Goal: Task Accomplishment & Management: Manage account settings

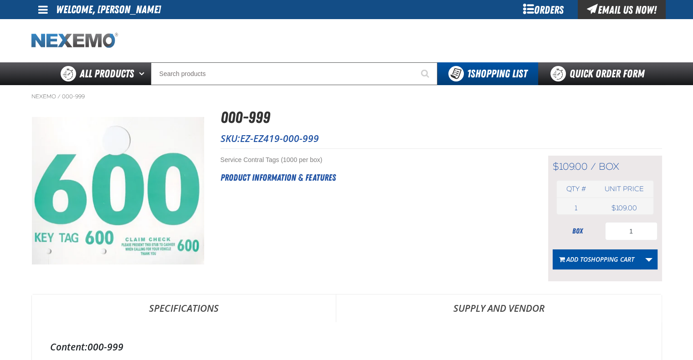
click at [97, 43] on img "Home" at bounding box center [74, 41] width 87 height 16
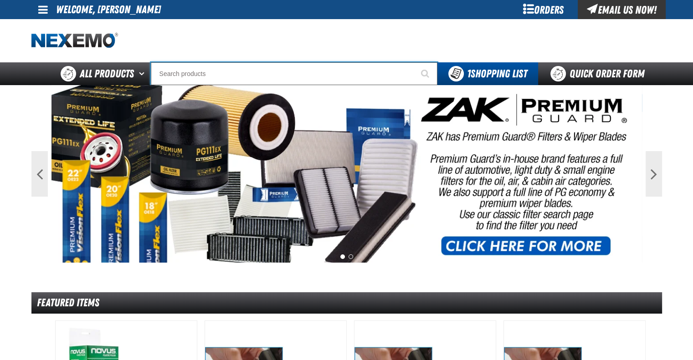
click at [191, 70] on input "Search" at bounding box center [294, 73] width 287 height 23
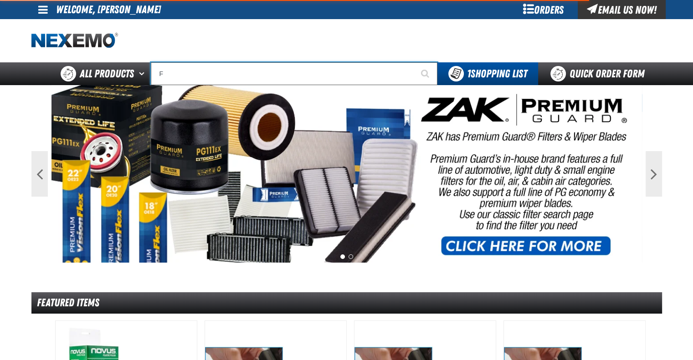
type input "FU"
type input "FUEL EFFIC"
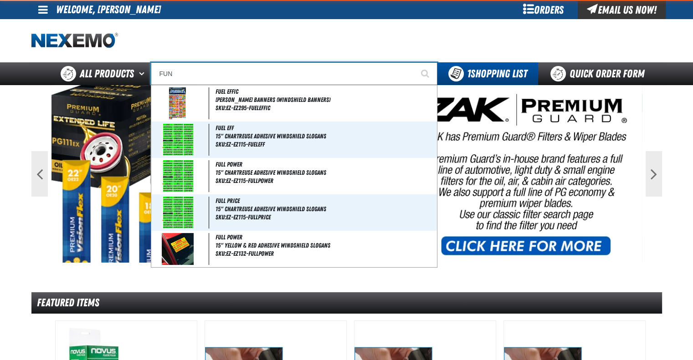
type input "FUNN"
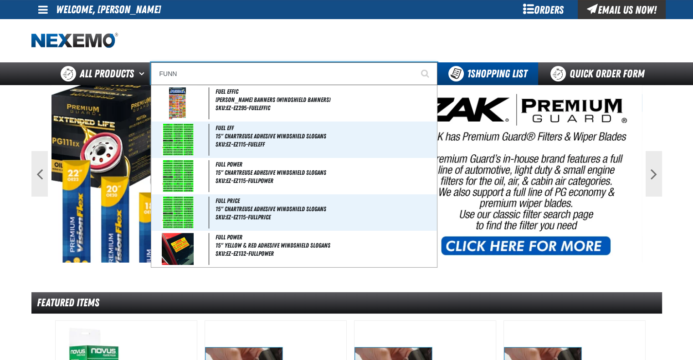
type input "FUNNel King® - Drain Pan, With Spout and Handles, 4 US gallon, Black, Polyethyl…"
type input "FUNNE"
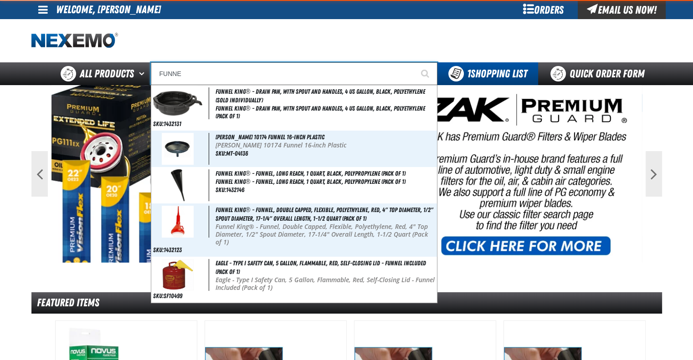
type input "FUNNEl King® - Drain Pan, With Spout and Handles, 4 US gallon, Black, Polyethyl…"
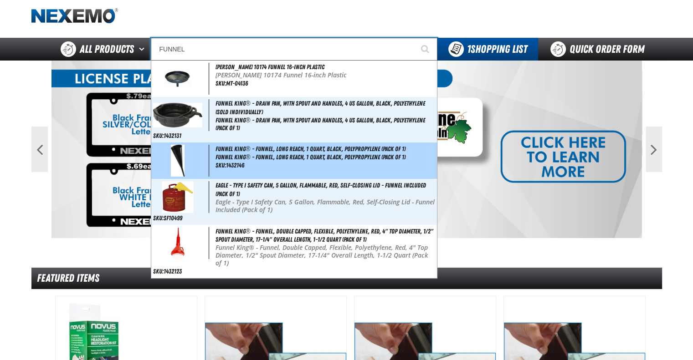
scroll to position [46, 0]
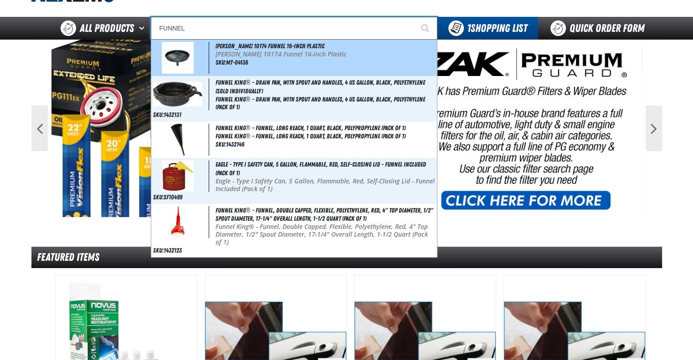
click at [259, 63] on div "John Dow 10174 Funnel 16-inch Plastic John Dow 10174 Funnel 16-inch Plastic SKU…" at bounding box center [294, 58] width 286 height 36
type input "John Dow 10174 Funnel 16-inch Plastic"
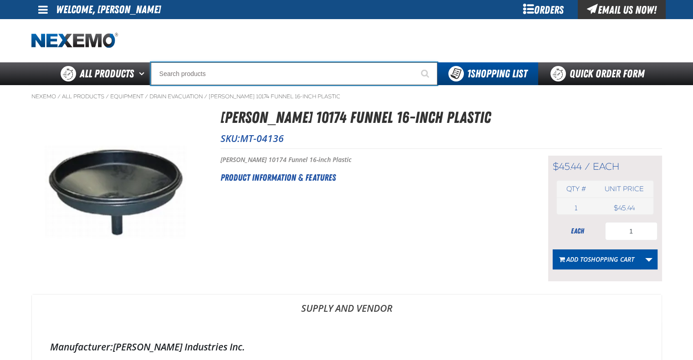
drag, startPoint x: 211, startPoint y: 70, endPoint x: 206, endPoint y: 66, distance: 6.2
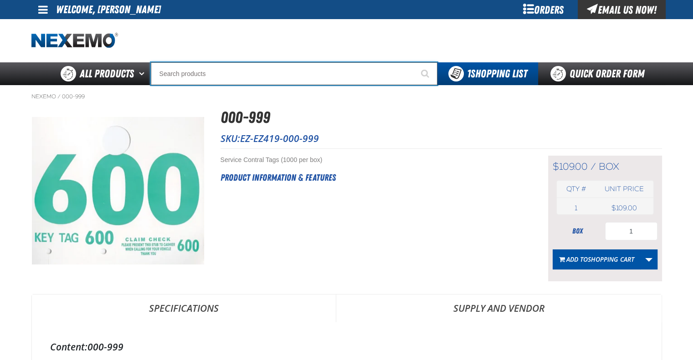
click at [209, 73] on input "Search" at bounding box center [294, 73] width 287 height 23
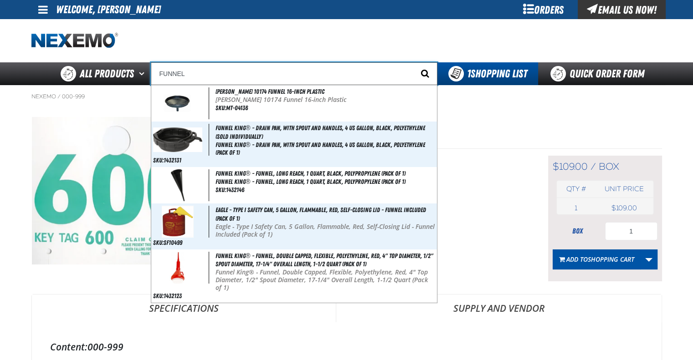
type input "FUNNEL"
click at [423, 75] on span "Start Searching" at bounding box center [425, 73] width 8 height 9
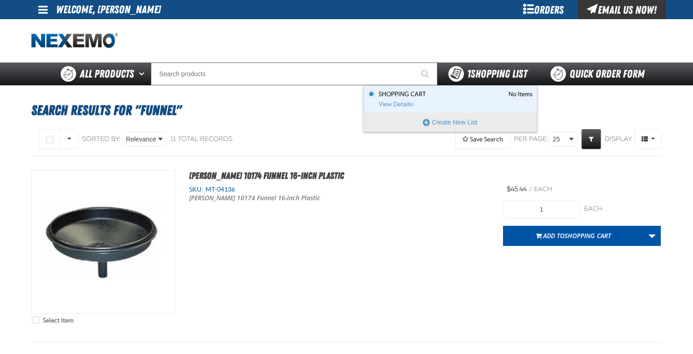
click at [472, 69] on span "1 Shopping List" at bounding box center [497, 73] width 60 height 13
click at [401, 104] on span "View Details" at bounding box center [397, 104] width 37 height 7
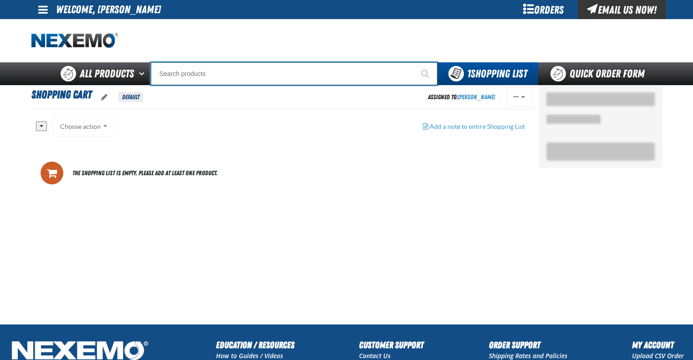
click at [219, 77] on input "Search" at bounding box center [294, 73] width 287 height 23
paste input "XPXRB3536-100"
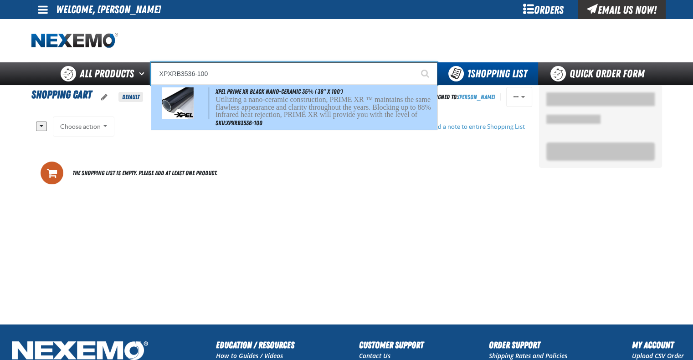
click at [251, 113] on p "Utilizing a nano-ceramic construction, PRIME XR ™ maintains the same flawless a…" at bounding box center [324, 115] width 219 height 38
type input "XPEL PRIME XR Black Nano-Ceramic 35% ( 36" x 100')"
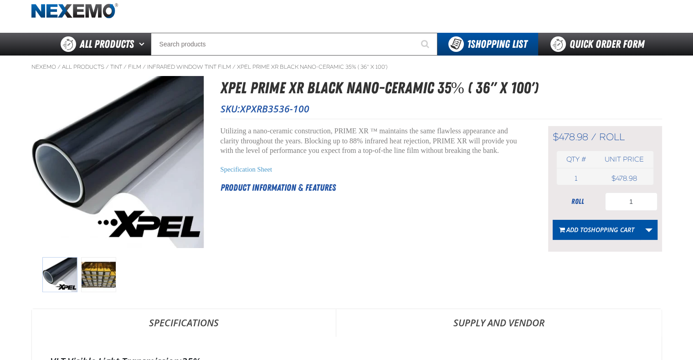
scroll to position [46, 0]
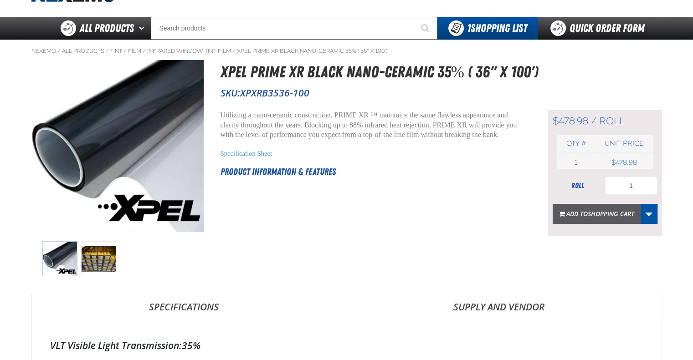
click at [580, 210] on span "Add to Shopping Cart" at bounding box center [600, 214] width 68 height 9
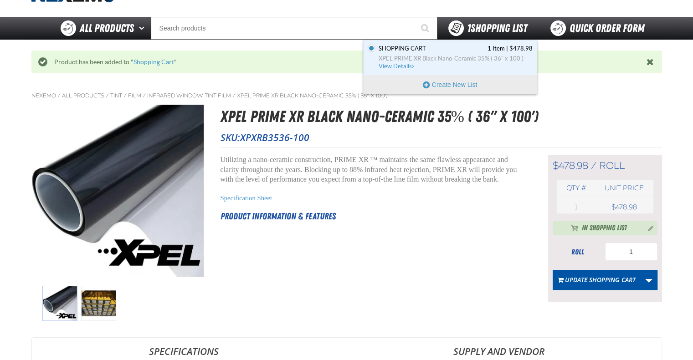
click at [489, 29] on span "1 Shopping List" at bounding box center [497, 28] width 60 height 13
click at [406, 67] on span "View Details" at bounding box center [397, 66] width 37 height 7
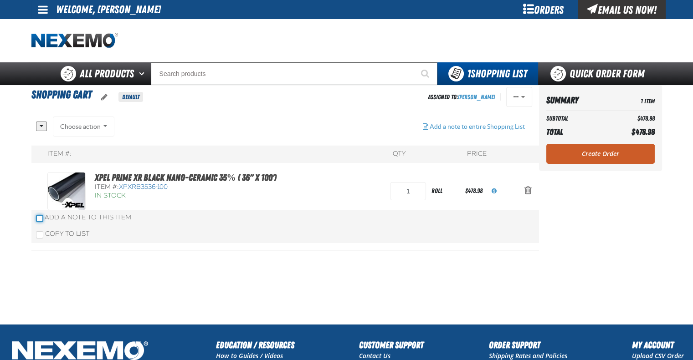
click at [39, 219] on input "Add a Note to This Item" at bounding box center [39, 218] width 7 height 7
checkbox input "true"
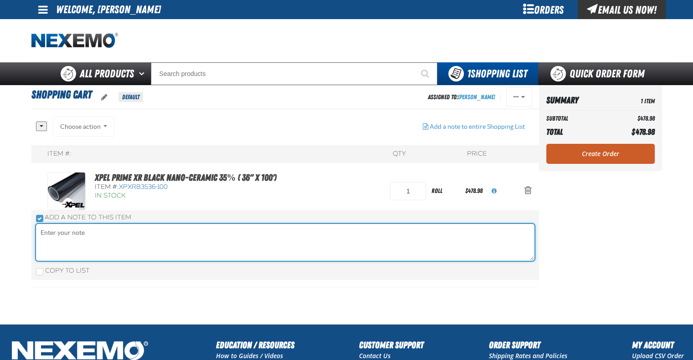
click at [87, 237] on textarea "oro.frontend.shoppinglist.view.add_item_note.aria_label" at bounding box center [285, 242] width 498 height 37
type textarea "B"
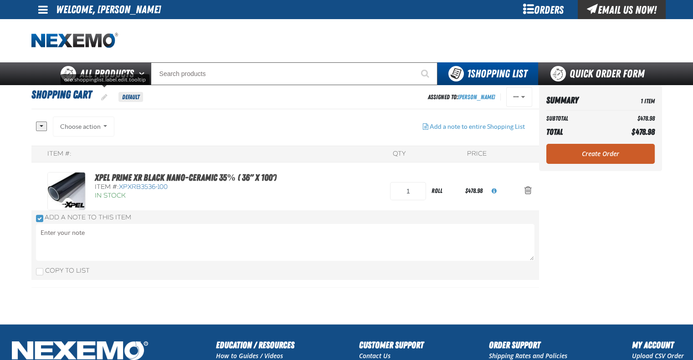
click at [102, 94] on span "oro.shoppinglist.label.edit.tooltip" at bounding box center [104, 96] width 6 height 7
drag, startPoint x: 97, startPoint y: 96, endPoint x: 27, endPoint y: 101, distance: 69.4
click at [28, 101] on div "Shopping Cart Shopping Cart Save Cancel Default Assigned To: Lorenzo Feddersen …" at bounding box center [347, 204] width 638 height 239
type input "[PERSON_NAME]"
click at [140, 95] on button "Save" at bounding box center [131, 96] width 36 height 20
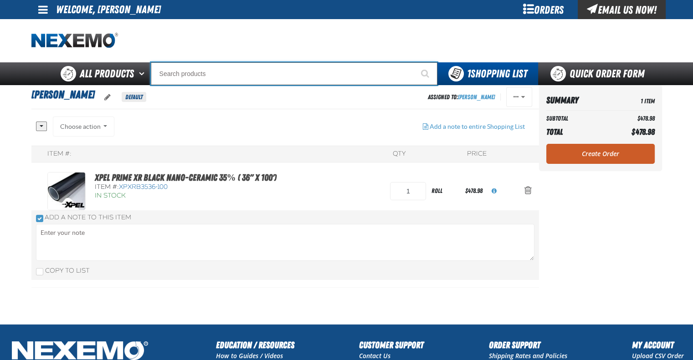
click at [221, 77] on input "Search" at bounding box center [294, 73] width 287 height 23
paste input "XUPL24-100"
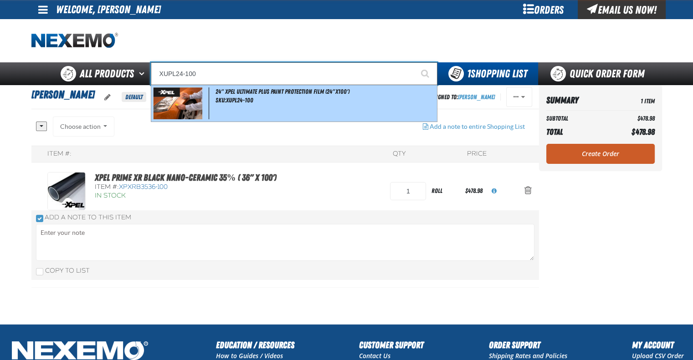
click at [292, 98] on div "24" XPEL ULTIMATE PLUS Paint Protection Film (24"x100') SKU:XUPL24-100" at bounding box center [294, 103] width 286 height 36
type input "24" XPEL ULTIMATE PLUS Paint Protection Film (24"x100')"
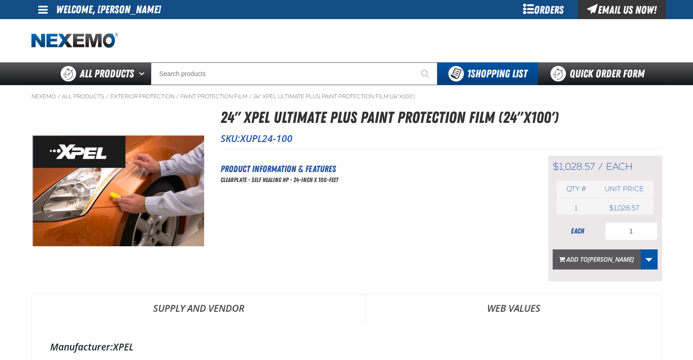
click at [581, 258] on span "Add to BRAD PERKINS" at bounding box center [599, 259] width 67 height 9
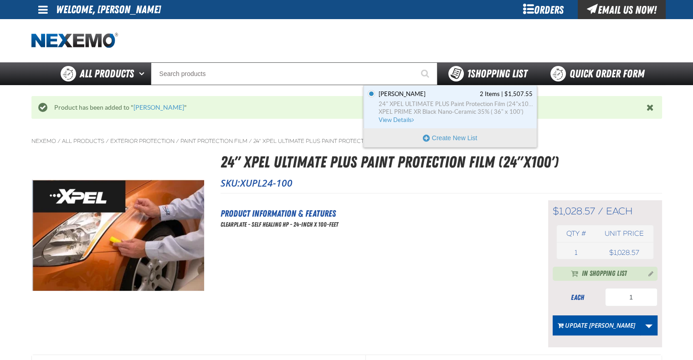
click at [484, 78] on span "1 Shopping List" at bounding box center [497, 73] width 60 height 13
click at [427, 97] on span "BRAD PERKINS 2 Items | $1,507.55" at bounding box center [456, 94] width 154 height 8
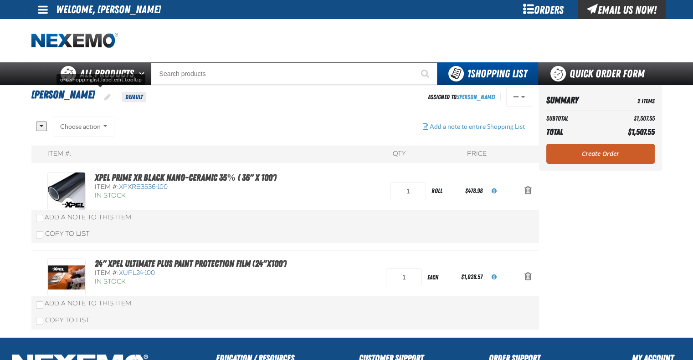
click at [100, 101] on button "oro.shoppinglist.label.edit.tooltip" at bounding box center [107, 97] width 21 height 20
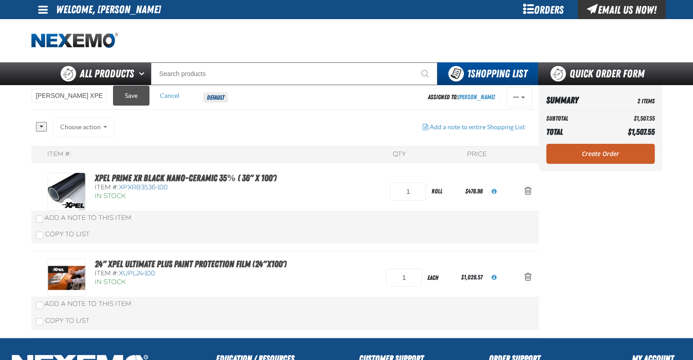
type input "[PERSON_NAME] XPEL"
click at [123, 93] on button "Save" at bounding box center [131, 96] width 36 height 20
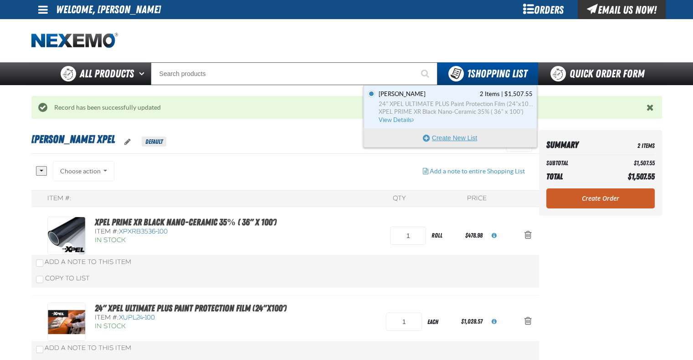
click at [465, 133] on button "Create New List" at bounding box center [450, 138] width 173 height 18
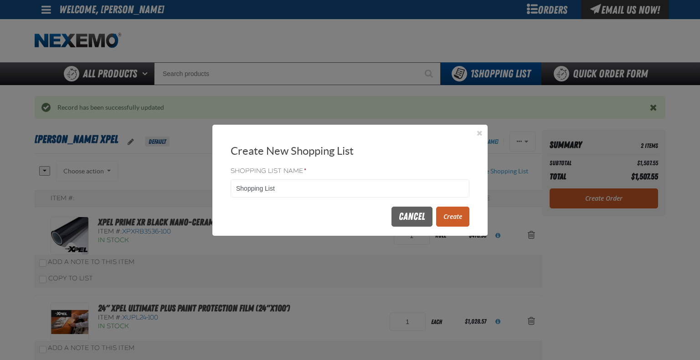
drag, startPoint x: 304, startPoint y: 191, endPoint x: 210, endPoint y: 191, distance: 93.8
click at [214, 191] on div "Shopping List Name * Shopping List" at bounding box center [349, 182] width 275 height 35
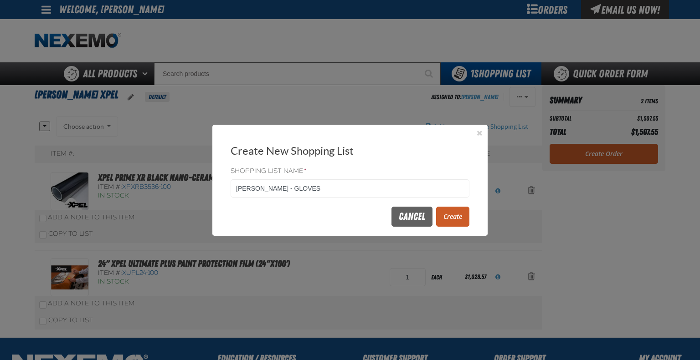
type input "[PERSON_NAME] - GLOVES"
click at [456, 214] on button "Create" at bounding box center [452, 217] width 33 height 20
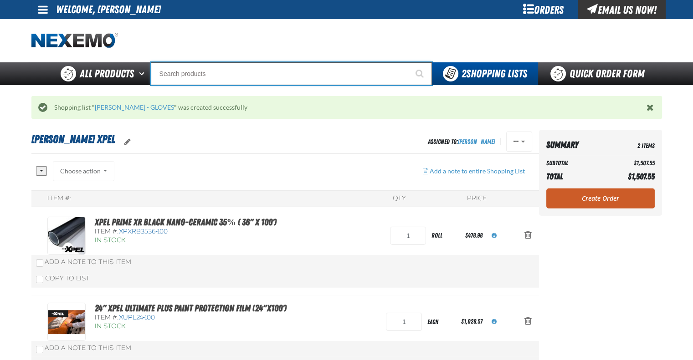
click at [240, 72] on input "Search" at bounding box center [291, 73] width 281 height 23
type input "f"
paste input "UG-BB5000-L"
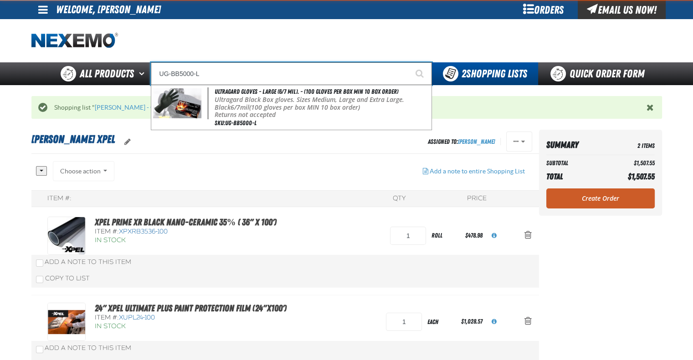
type input "UG-BB5000-L"
click at [409, 62] on button "Start Searching" at bounding box center [420, 73] width 23 height 23
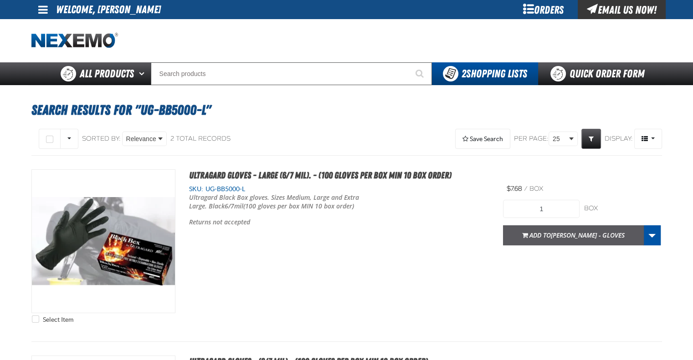
click at [610, 237] on span "[PERSON_NAME] - GLOVES" at bounding box center [588, 235] width 74 height 9
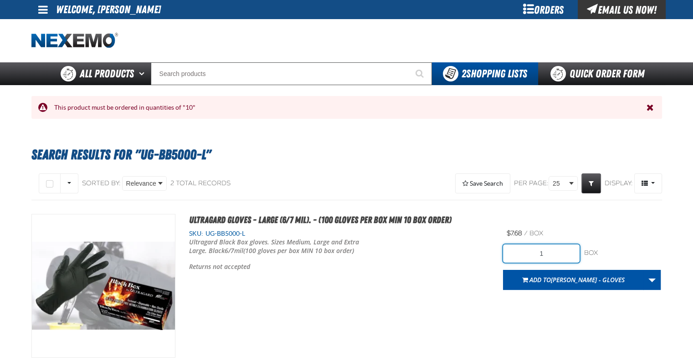
drag, startPoint x: 554, startPoint y: 251, endPoint x: 511, endPoint y: 258, distance: 43.4
click at [511, 258] on input "1" at bounding box center [541, 254] width 77 height 18
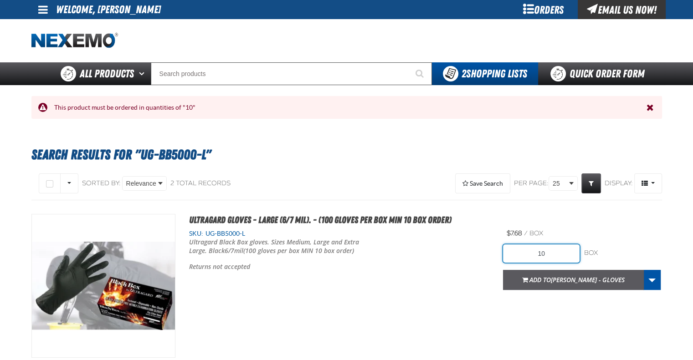
type input "10"
click at [552, 282] on span "Add to BRAD PERKINS - GLOVES" at bounding box center [576, 280] width 95 height 9
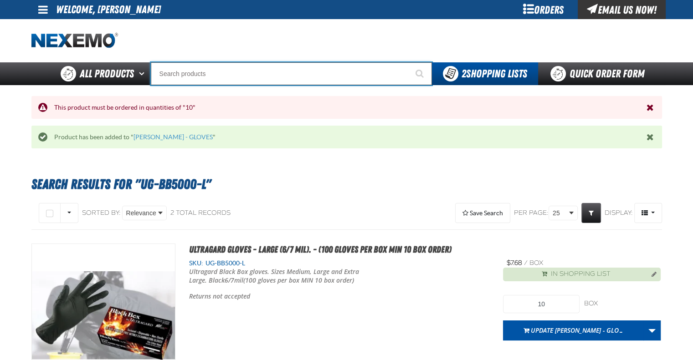
click at [203, 74] on input "Search" at bounding box center [291, 73] width 281 height 23
paste input "UG-BB5000-M"
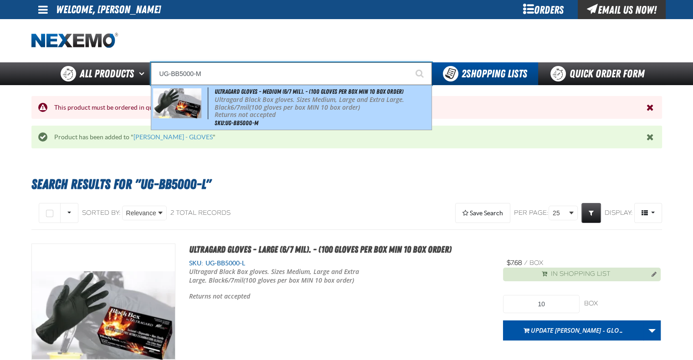
click at [265, 100] on p "Ultragard Black Box gloves. Sizes Medium, Large and Extra Large. Black 6/7mil (…" at bounding box center [322, 103] width 215 height 15
type input "Ultragard gloves - Medium (6/7 mil). - (100 gloves per box MIN 10 box order)"
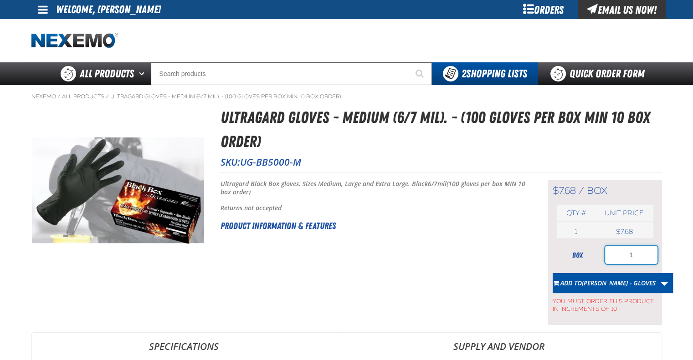
drag, startPoint x: 614, startPoint y: 252, endPoint x: 638, endPoint y: 254, distance: 23.7
click at [638, 254] on input "1" at bounding box center [631, 255] width 52 height 18
type input "10"
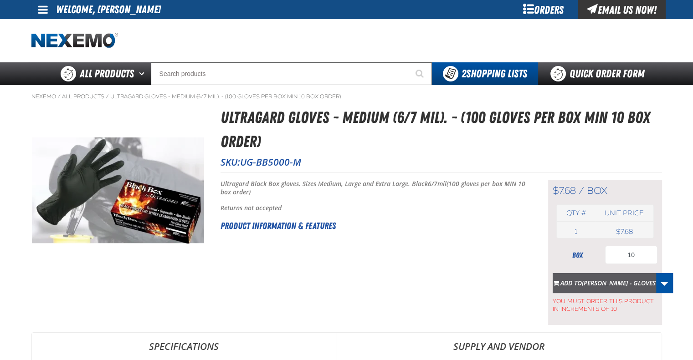
click at [607, 281] on span "[PERSON_NAME] - GLOVES" at bounding box center [619, 283] width 74 height 9
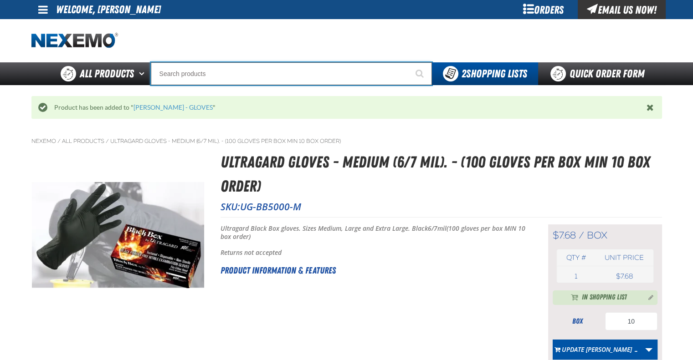
click at [210, 73] on input "Search" at bounding box center [291, 73] width 281 height 23
paste input "UG-BB5000-XL"
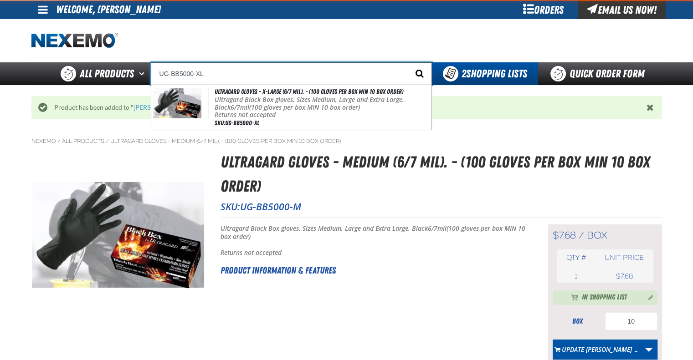
type input "UG-BB5000-XL"
click at [414, 78] on button "Start Searching" at bounding box center [420, 73] width 23 height 23
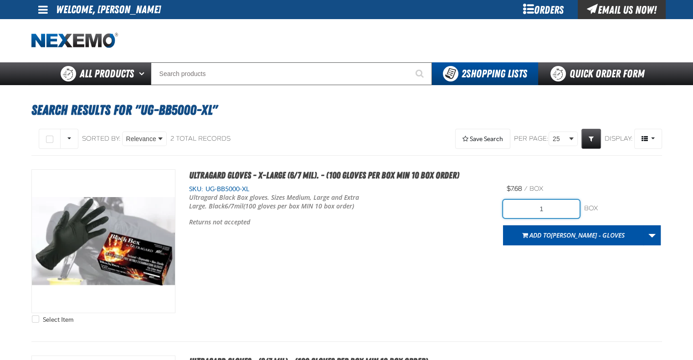
drag, startPoint x: 544, startPoint y: 212, endPoint x: 536, endPoint y: 213, distance: 8.2
click at [539, 213] on input "1" at bounding box center [541, 209] width 77 height 18
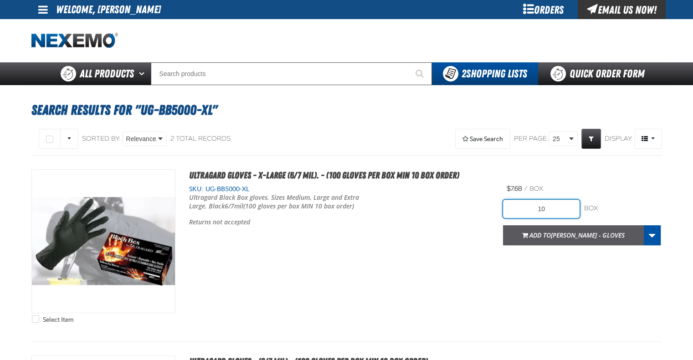
type input "10"
click at [554, 231] on span "[PERSON_NAME] - GLOVES" at bounding box center [588, 235] width 74 height 9
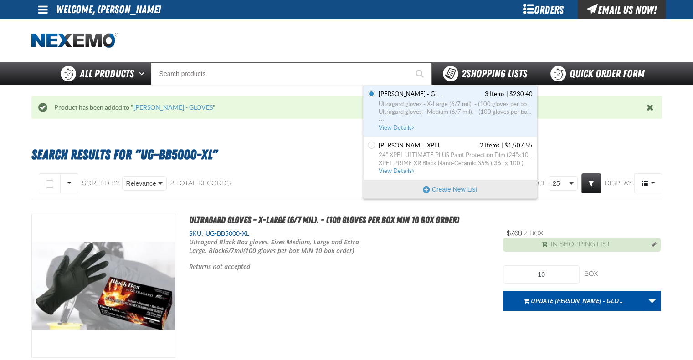
click at [487, 66] on div "2 Shopping Lists" at bounding box center [485, 73] width 84 height 15
click at [450, 105] on span "Ultragard gloves - X-Large (6/7 mil). - (100 gloves per box MIN 10 box order)" at bounding box center [456, 104] width 154 height 8
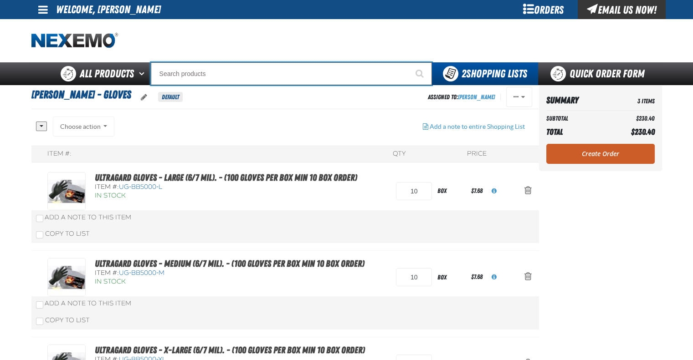
click at [202, 73] on input "Search" at bounding box center [291, 73] width 281 height 23
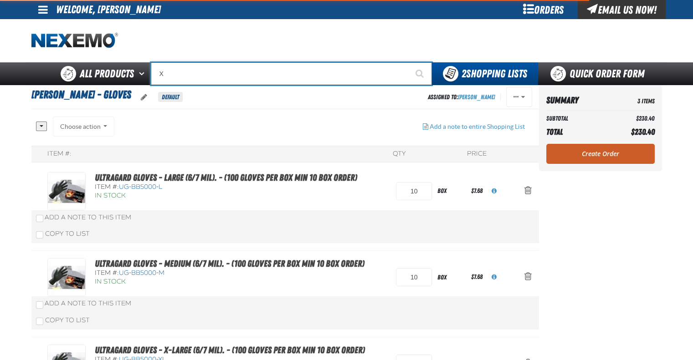
type input "XP"
type input "XPEL EZ-Tint"
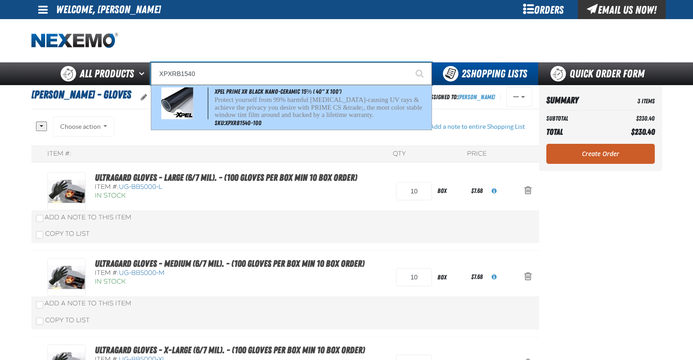
click at [281, 110] on p "Protect yourself from 99% harmful cancer-causing UV rays & achieve the privacy …" at bounding box center [322, 107] width 215 height 23
type input "XPEL PRIME XR Black Nano-Ceramic 15% ( 40" x 100')"
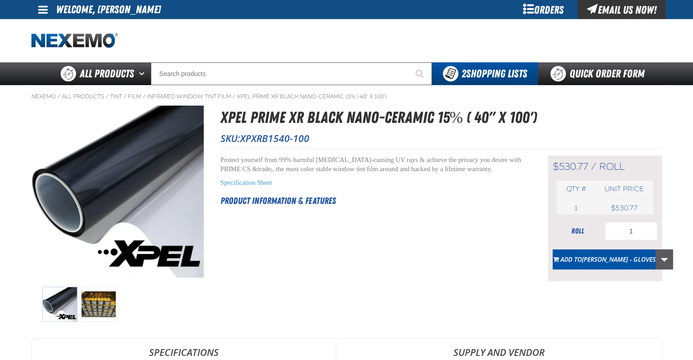
click at [661, 258] on link "More Actions" at bounding box center [664, 260] width 17 height 20
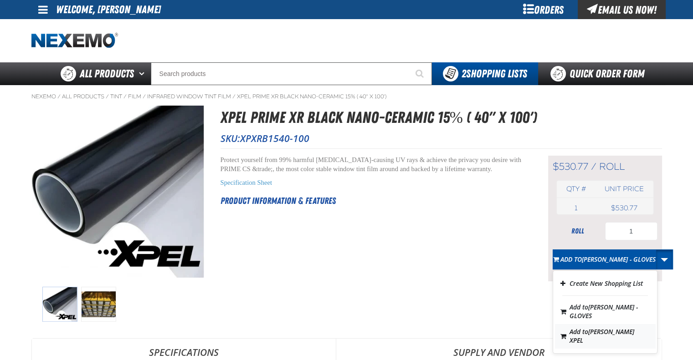
click at [631, 333] on span "[PERSON_NAME] XPEL" at bounding box center [601, 335] width 65 height 17
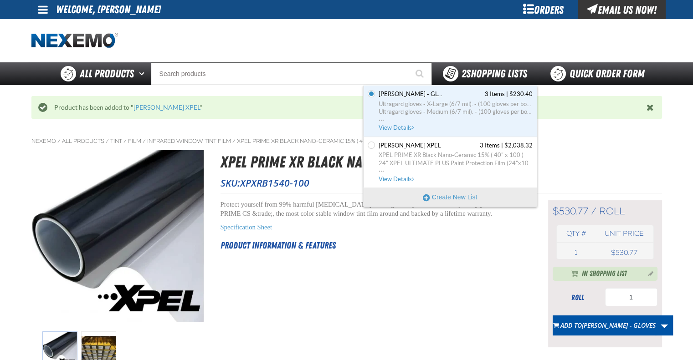
click at [483, 73] on span "2 Shopping Lists" at bounding box center [494, 73] width 66 height 13
click at [464, 149] on span "BRAD PERKINS XPEL 3 Items | $2,038.32" at bounding box center [456, 146] width 154 height 8
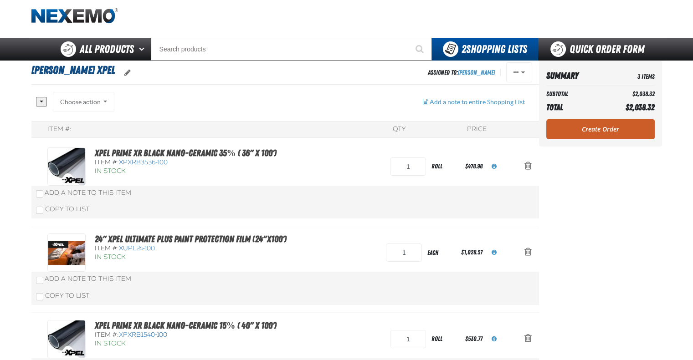
scroll to position [46, 0]
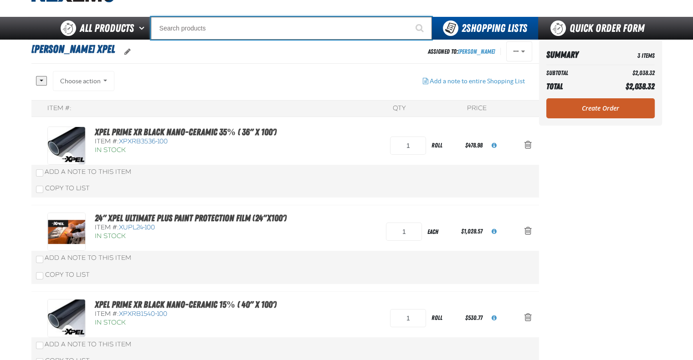
click at [188, 30] on input "Search" at bounding box center [291, 28] width 281 height 23
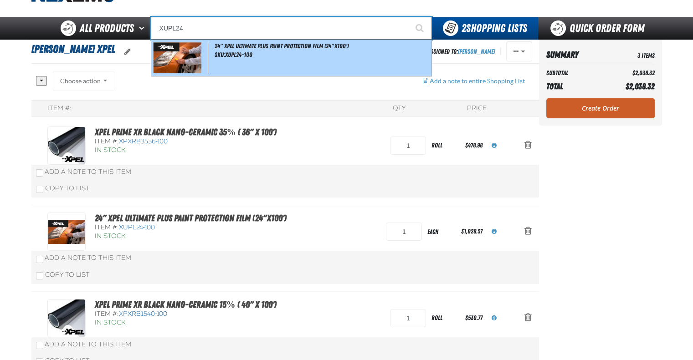
click at [307, 66] on div "24" XPEL ULTIMATE PLUS Paint Protection Film (24"x100') SKU:XUPL24-100" at bounding box center [291, 58] width 280 height 36
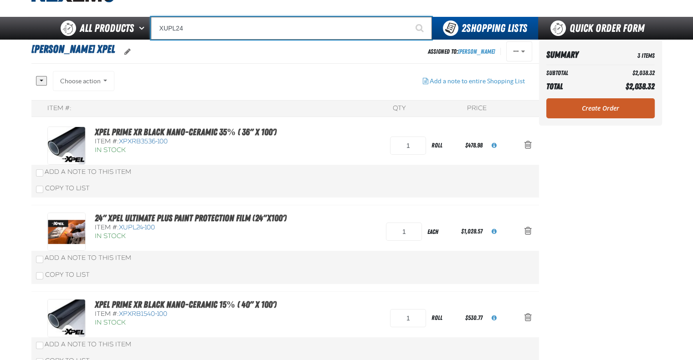
type input "24" XPEL ULTIMATE PLUS Paint Protection Film (24"x100')"
